Goal: Check status: Check status

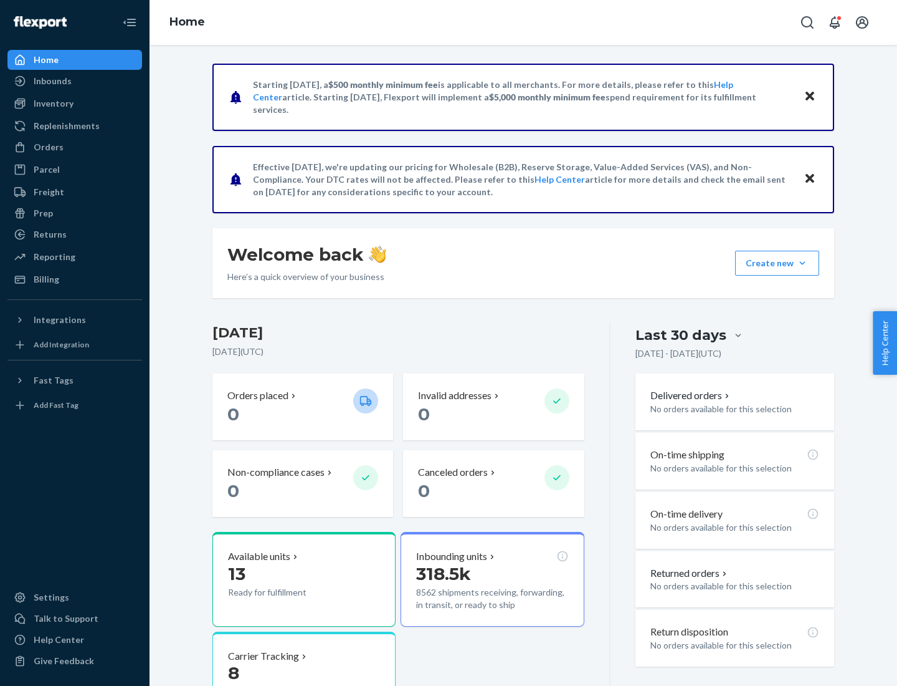
click at [803, 263] on button "Create new Create new inbound Create new order Create new product" at bounding box center [777, 263] width 84 height 25
click at [52, 81] on div "Inbounds" at bounding box center [53, 81] width 38 height 12
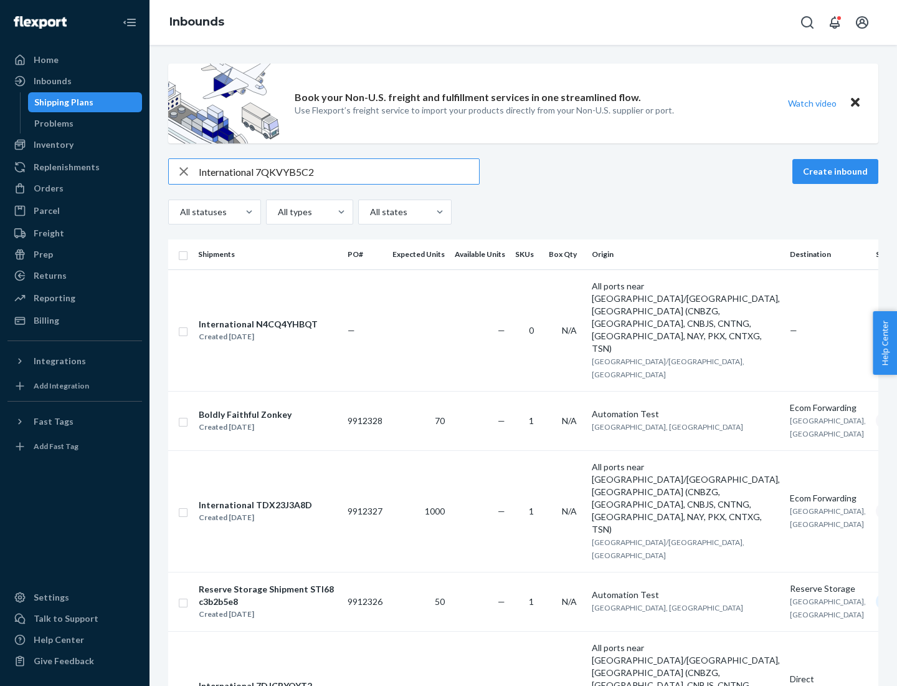
type input "International 7QKVYB5C29"
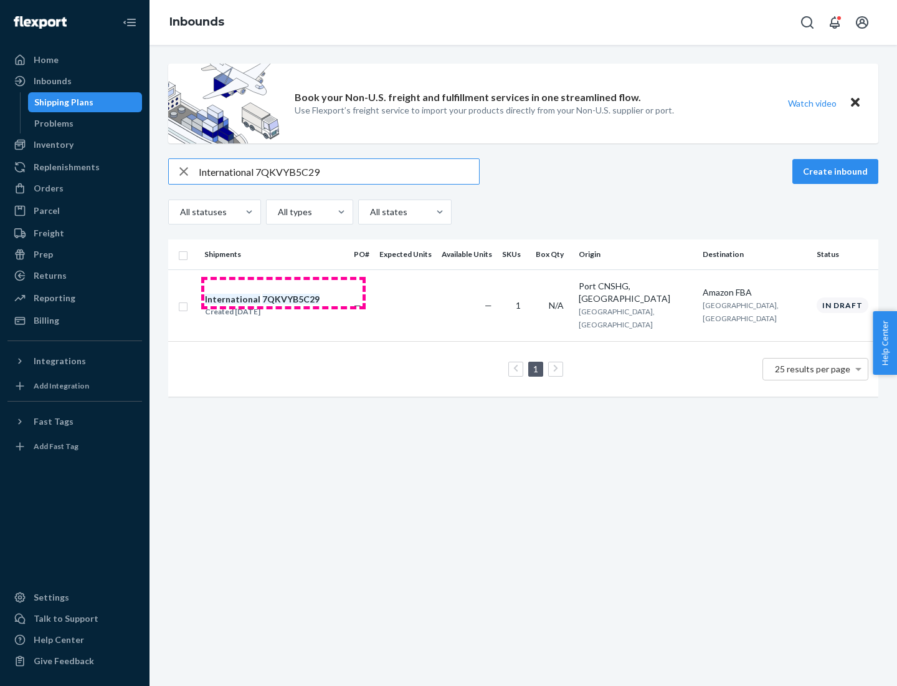
click at [284, 305] on div "Created [DATE]" at bounding box center [262, 311] width 115 height 12
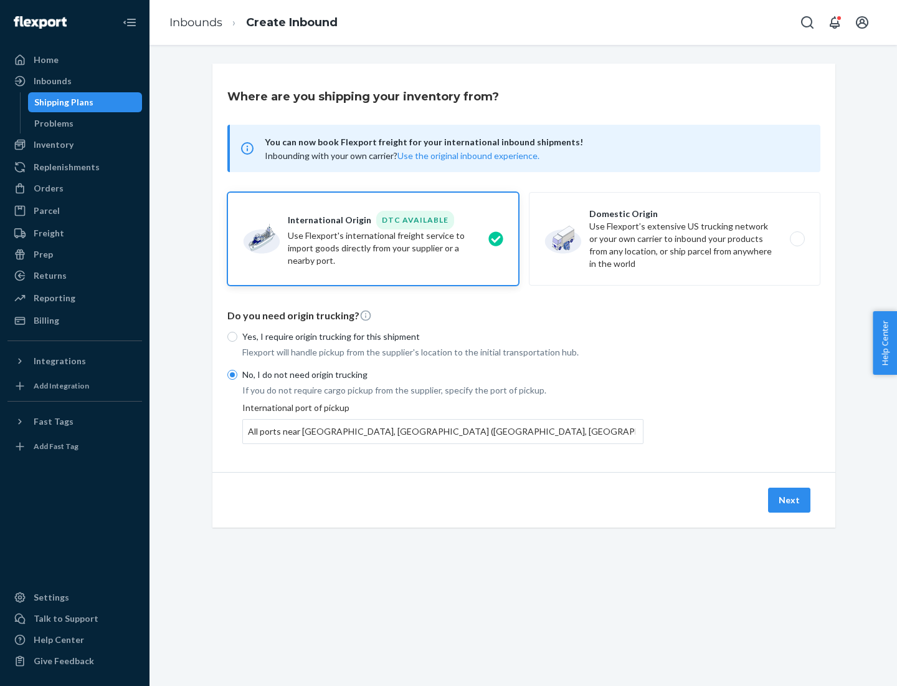
click at [790, 499] on button "Next" at bounding box center [789, 499] width 42 height 25
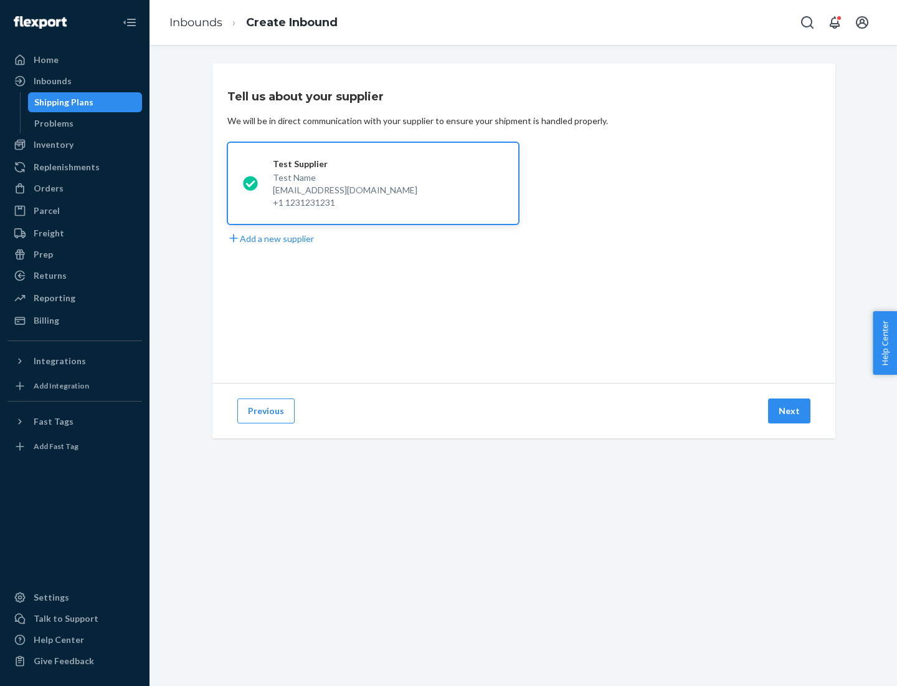
click at [790, 411] on button "Next" at bounding box center [789, 410] width 42 height 25
